Goal: Find specific page/section: Find specific page/section

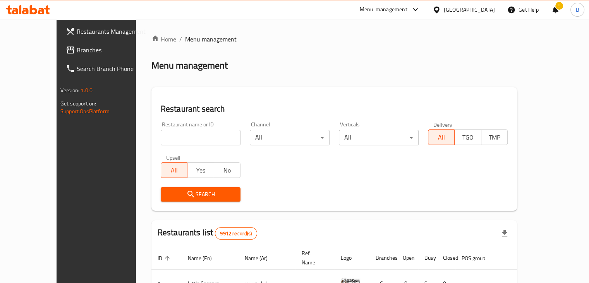
click at [196, 135] on input "search" at bounding box center [201, 137] width 80 height 15
type input "Beit layali rose"
click at [178, 193] on span "Search" at bounding box center [200, 194] width 67 height 10
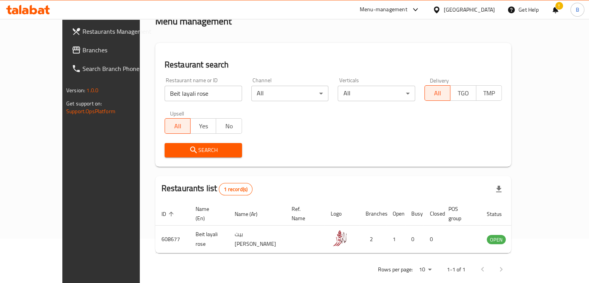
scroll to position [47, 0]
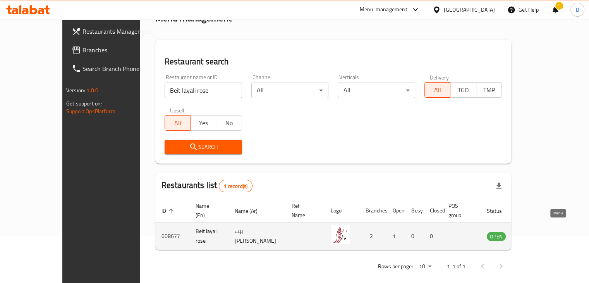
click at [536, 231] on icon "enhanced table" at bounding box center [531, 235] width 9 height 9
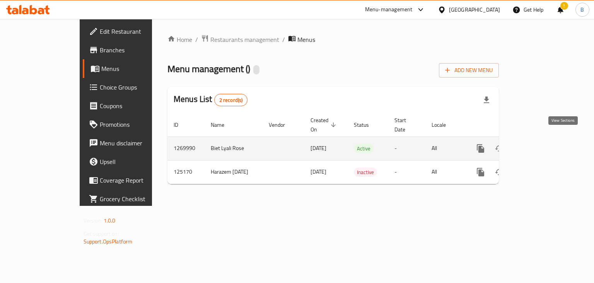
click at [541, 144] on icon "enhanced table" at bounding box center [536, 148] width 9 height 9
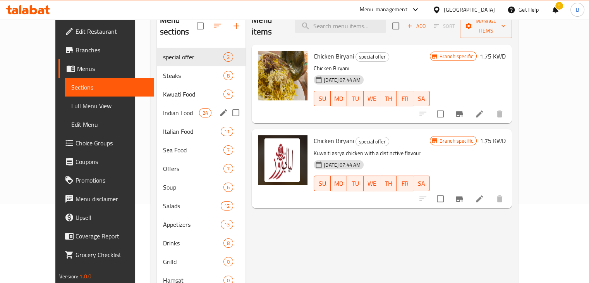
scroll to position [20, 0]
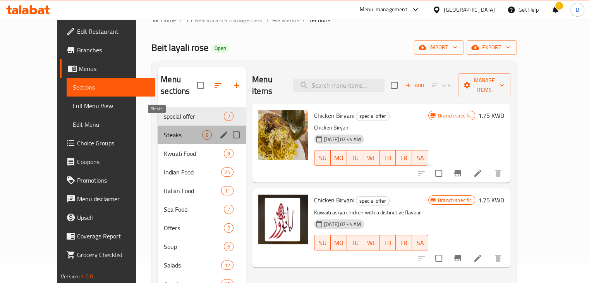
click at [164, 130] on span "Steaks" at bounding box center [183, 134] width 38 height 9
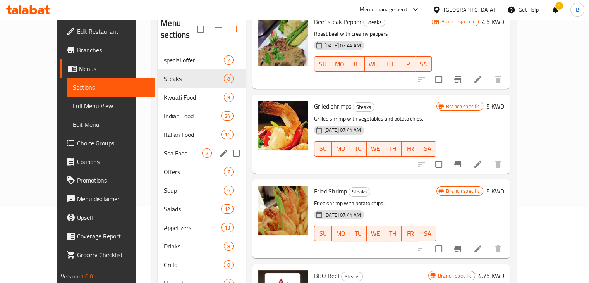
scroll to position [20, 0]
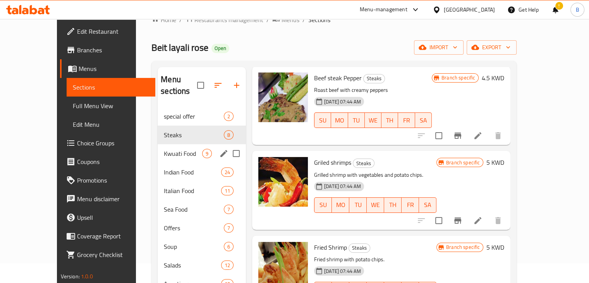
click at [164, 149] on span "Kwuati Food" at bounding box center [183, 153] width 38 height 9
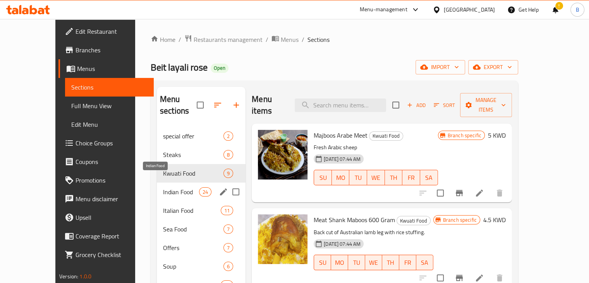
click at [163, 187] on span "Indian Food" at bounding box center [181, 191] width 36 height 9
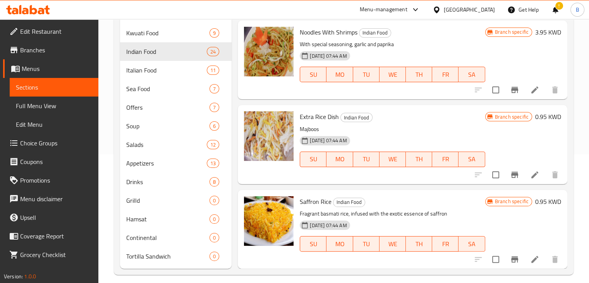
scroll to position [136, 0]
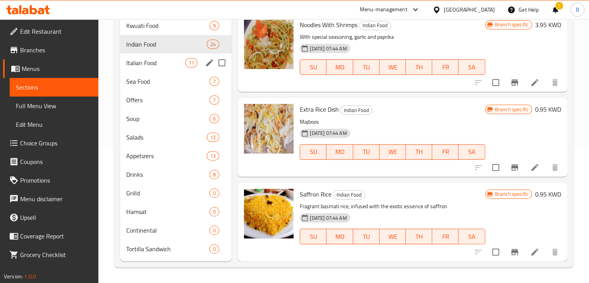
click at [159, 61] on span "Italian Food" at bounding box center [155, 62] width 59 height 9
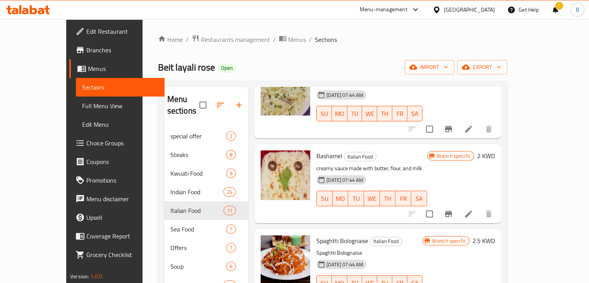
scroll to position [155, 0]
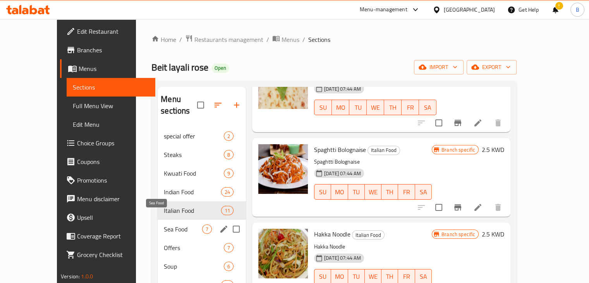
click at [164, 224] on span "Sea Food" at bounding box center [183, 228] width 38 height 9
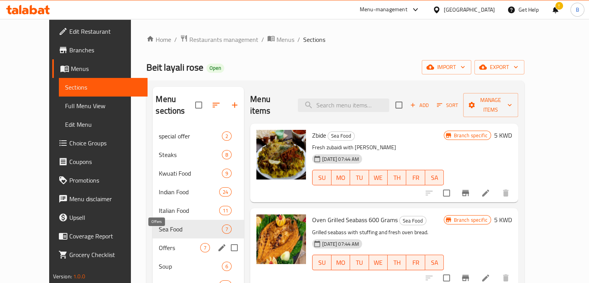
click at [159, 243] on span "Offers" at bounding box center [179, 247] width 41 height 9
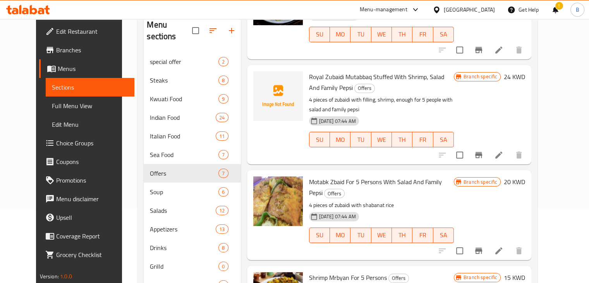
scroll to position [136, 0]
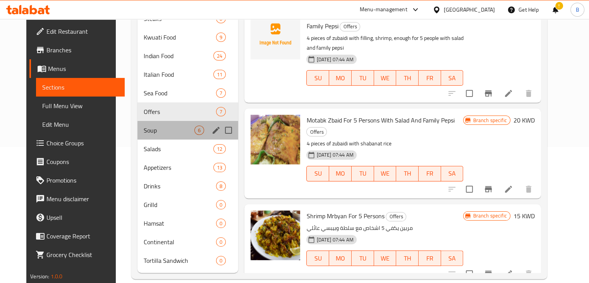
click at [153, 126] on div "Soup 6" at bounding box center [187, 130] width 101 height 19
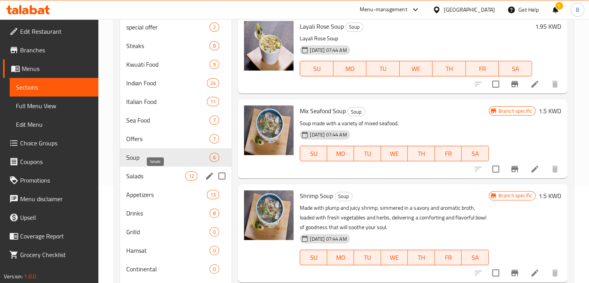
click at [144, 173] on span "Salads" at bounding box center [155, 175] width 59 height 9
